Goal: Task Accomplishment & Management: Manage account settings

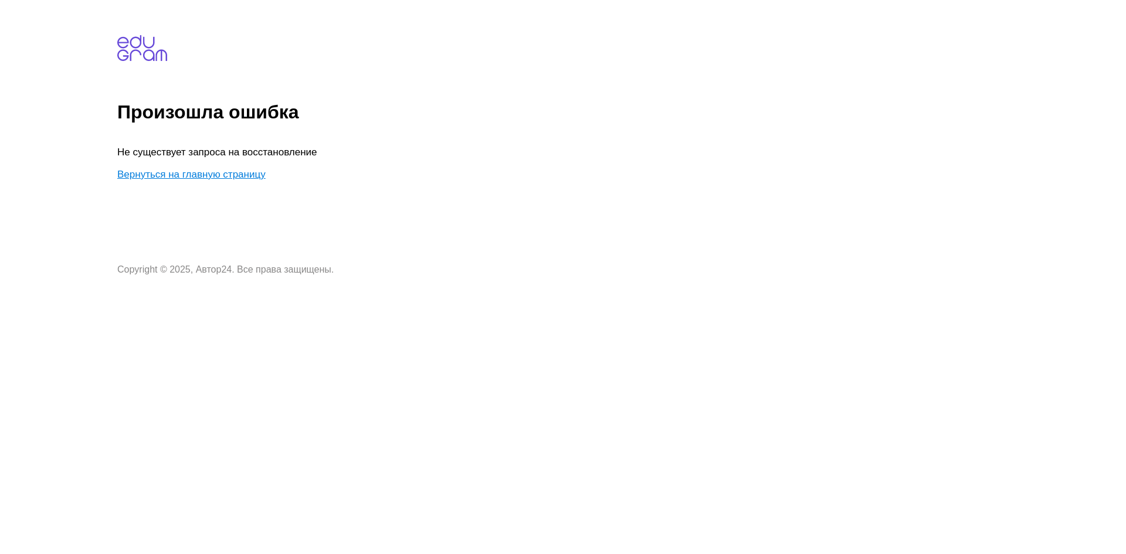
click at [255, 176] on link "Вернуться на главную страницу" at bounding box center [191, 174] width 148 height 11
click at [224, 175] on link "Вернуться на главную страницу" at bounding box center [191, 174] width 148 height 11
